Goal: Information Seeking & Learning: Learn about a topic

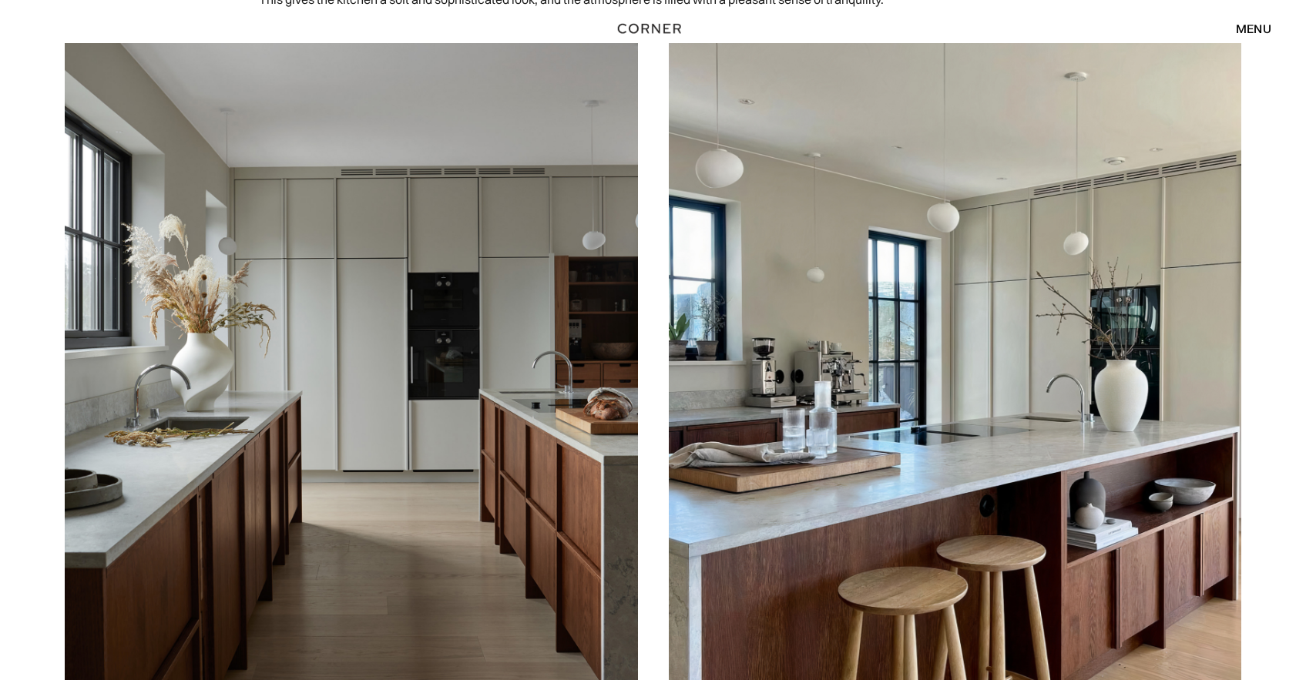
click at [542, 478] on img at bounding box center [351, 401] width 573 height 716
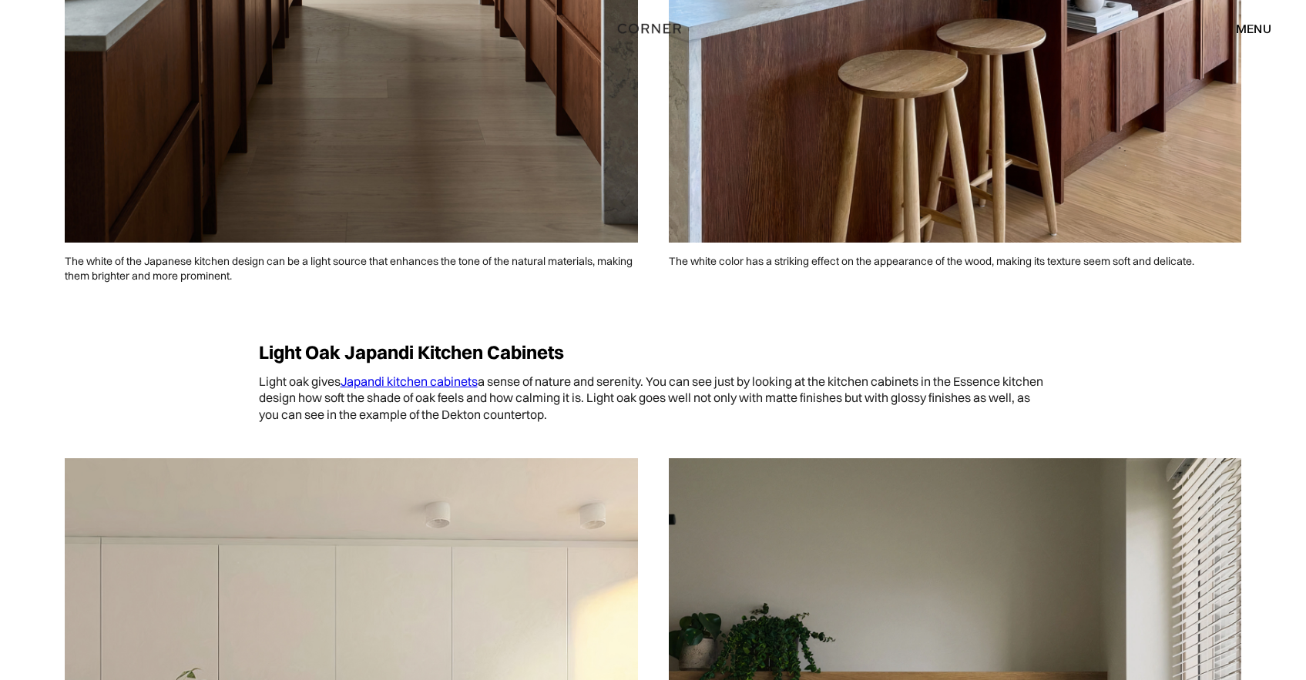
scroll to position [1667, 0]
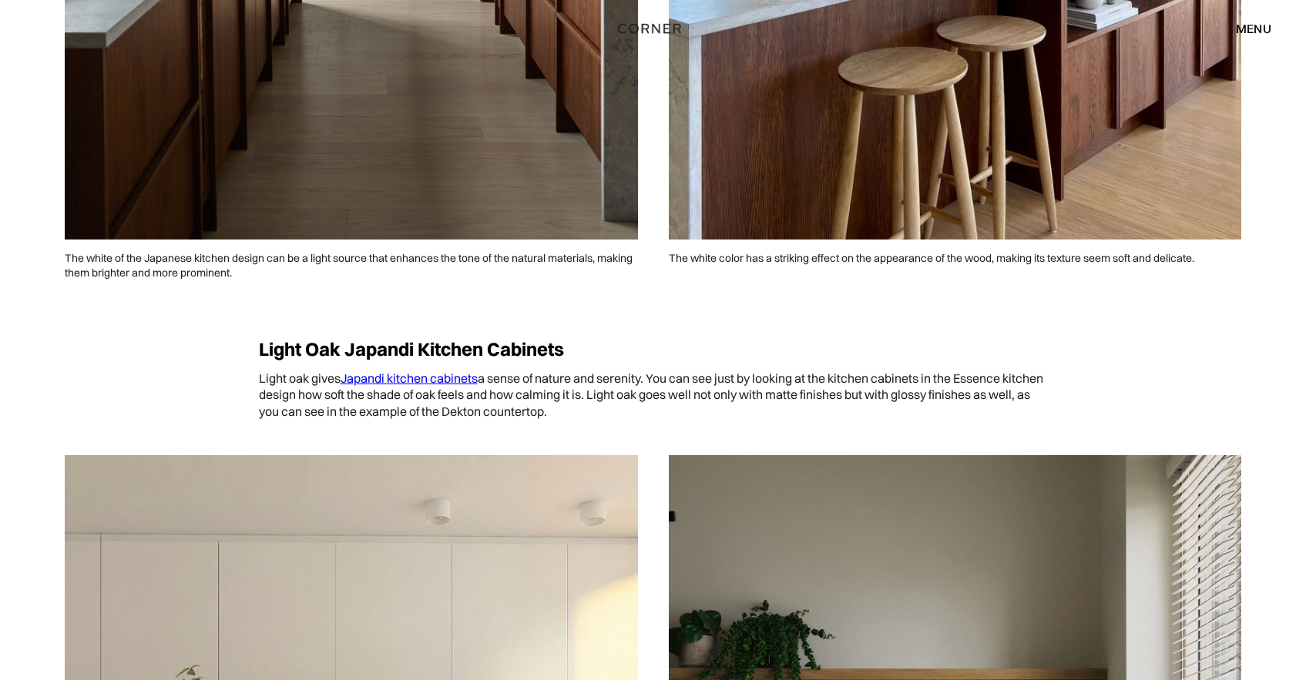
drag, startPoint x: 572, startPoint y: 374, endPoint x: 214, endPoint y: 2, distance: 516.1
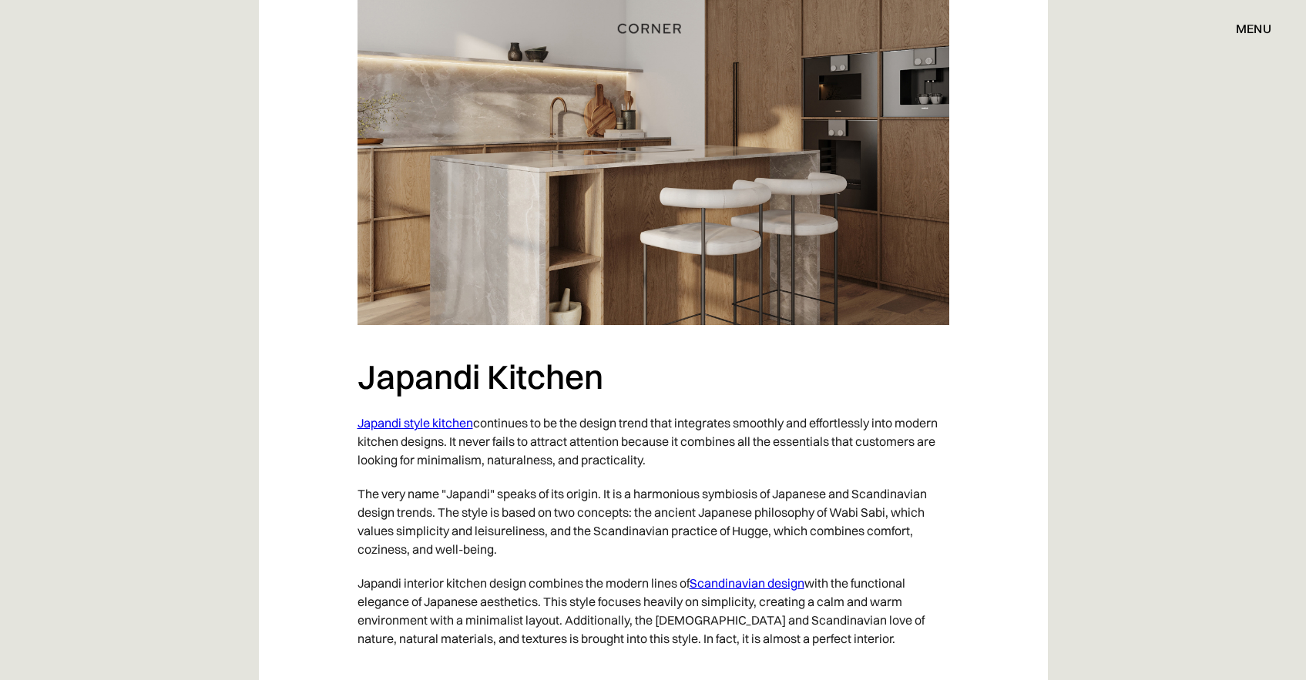
scroll to position [1427, 0]
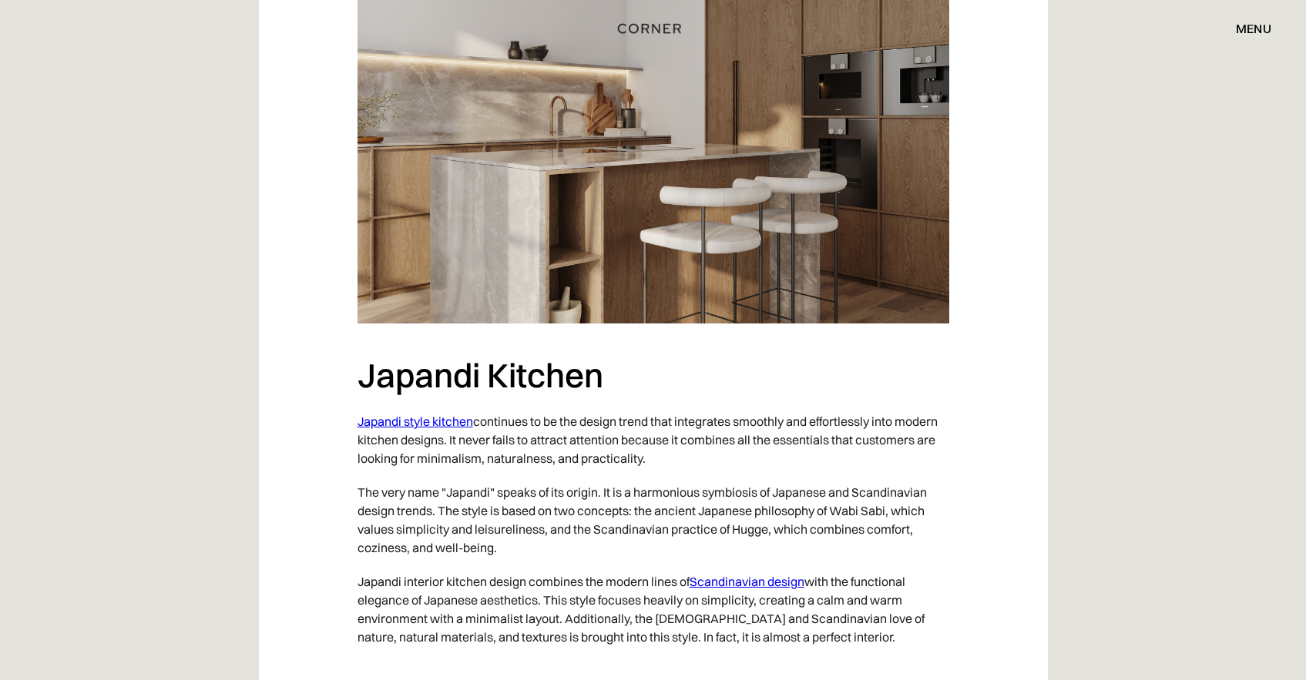
click at [474, 421] on p "Japandi style kitchen continues to be the design trend that integrates smoothly…" at bounding box center [654, 440] width 592 height 71
